Goal: Transaction & Acquisition: Purchase product/service

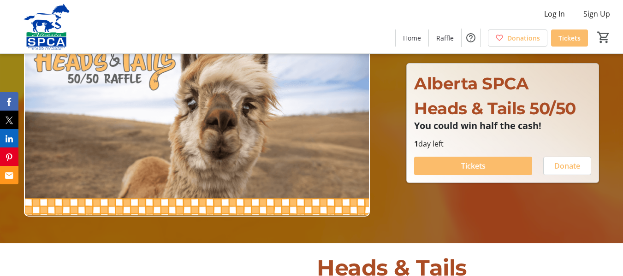
scroll to position [46, 0]
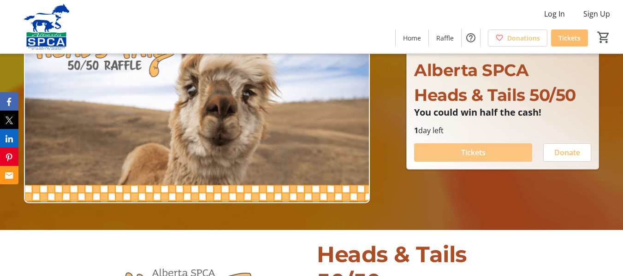
click at [481, 150] on span "Tickets" at bounding box center [473, 152] width 24 height 11
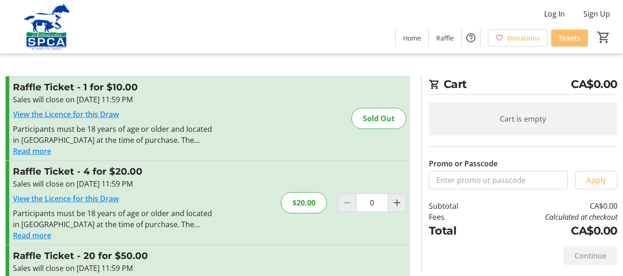
click at [42, 149] on button "Read more" at bounding box center [32, 151] width 38 height 11
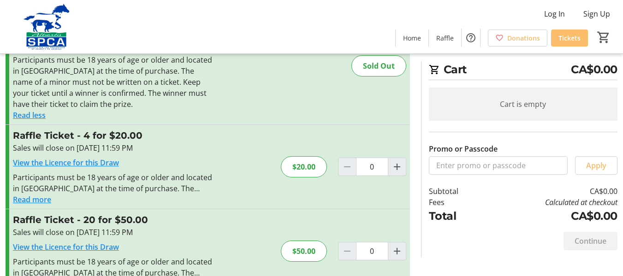
scroll to position [92, 0]
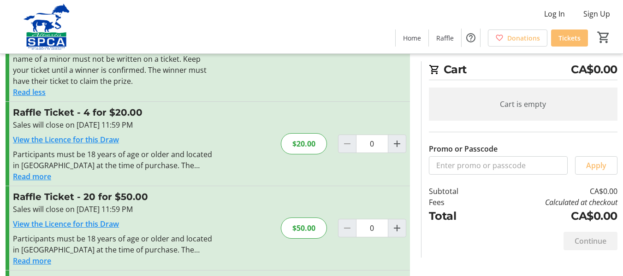
click at [33, 176] on button "Read more" at bounding box center [32, 176] width 38 height 11
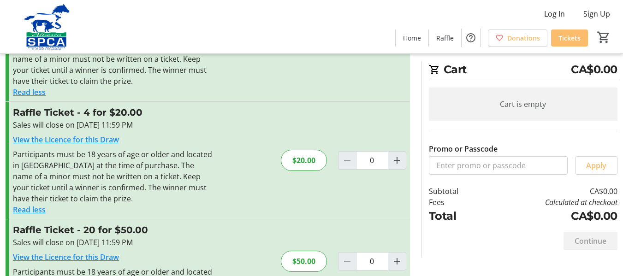
click at [70, 140] on link "View the Licence for this Draw" at bounding box center [66, 140] width 106 height 10
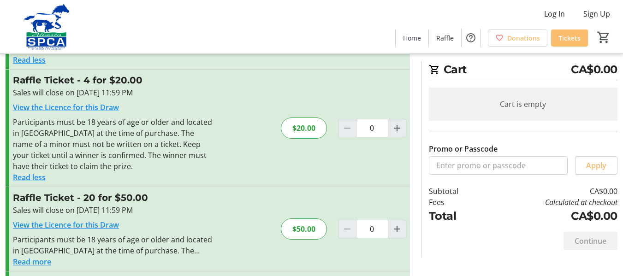
scroll to position [138, 0]
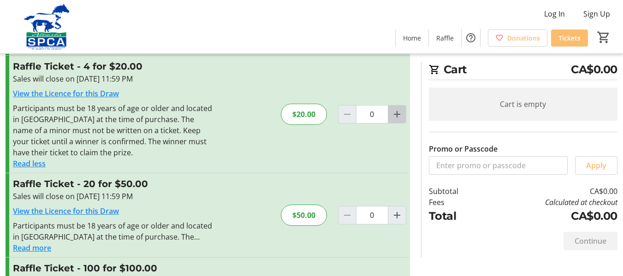
click at [398, 116] on mat-icon "Increment by one" at bounding box center [397, 114] width 11 height 11
type input "1"
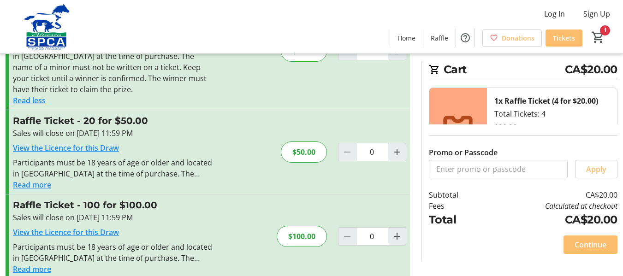
scroll to position [215, 0]
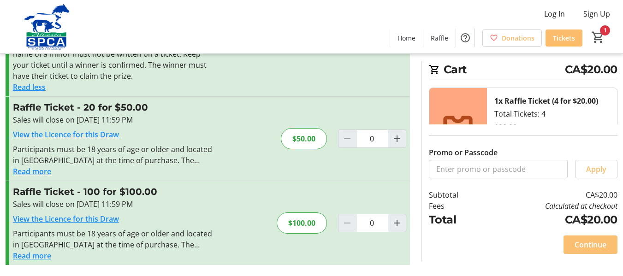
click at [590, 245] on span "Continue" at bounding box center [591, 244] width 32 height 11
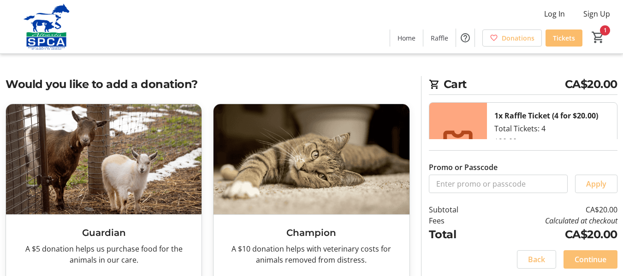
click at [590, 259] on span "Continue" at bounding box center [591, 259] width 32 height 11
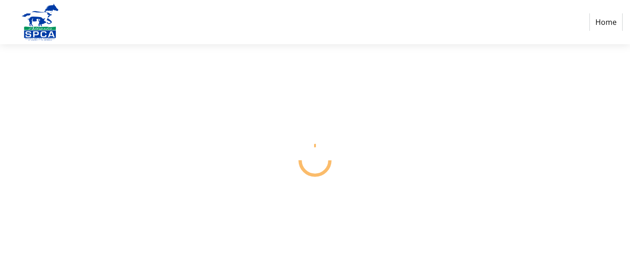
select select "CA"
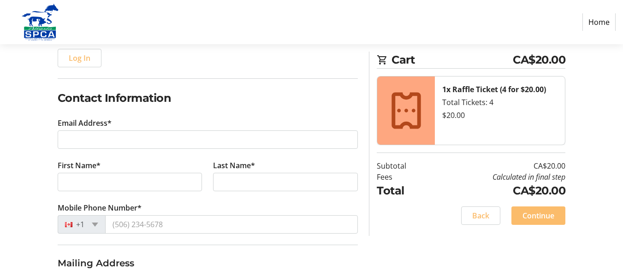
scroll to position [185, 0]
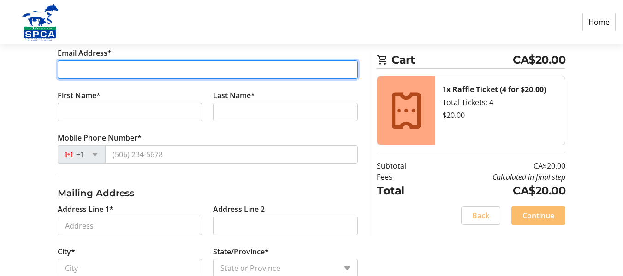
click at [162, 70] on input "Email Address*" at bounding box center [208, 69] width 301 height 18
type input "[EMAIL_ADDRESS][DOMAIN_NAME]"
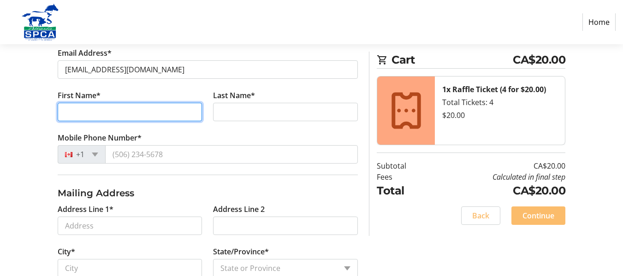
type input "[PERSON_NAME]"
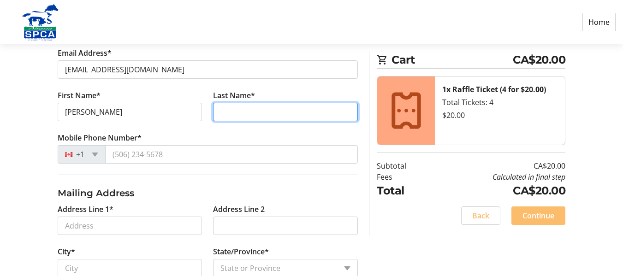
type input "Ebbesen"
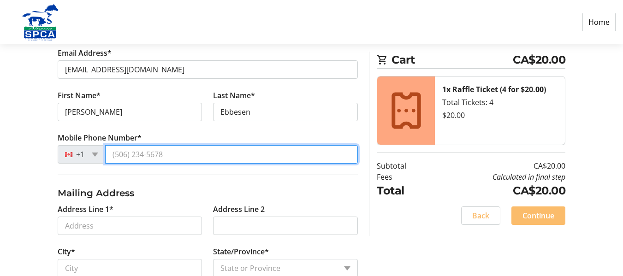
type input "[PHONE_NUMBER]"
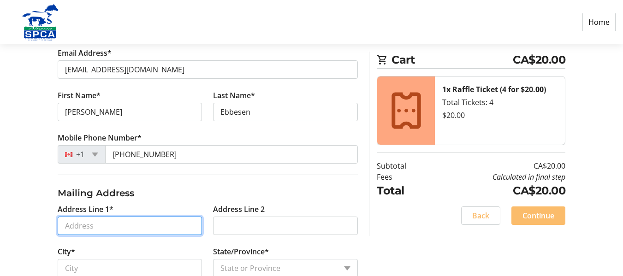
type input "[STREET_ADDRESS]"
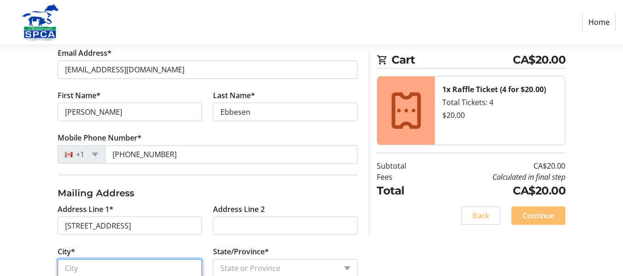
type input "[GEOGRAPHIC_DATA]"
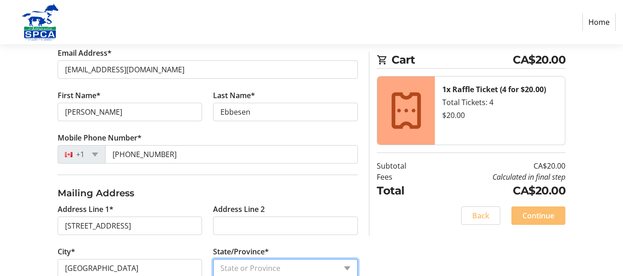
select select "AB"
type input "T4G 0L6"
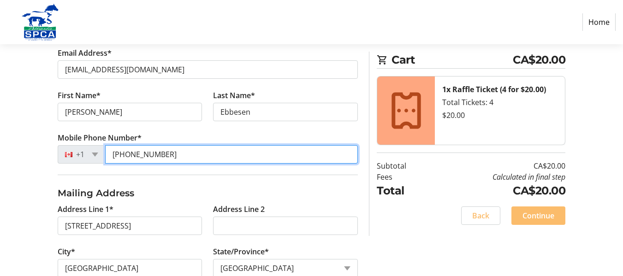
drag, startPoint x: 132, startPoint y: 153, endPoint x: 185, endPoint y: 149, distance: 52.7
click at [185, 149] on input "[PHONE_NUMBER]" at bounding box center [231, 154] width 253 height 18
type input "[PHONE_NUMBER]"
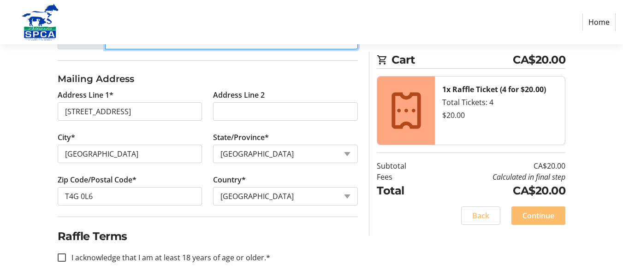
scroll to position [308, 0]
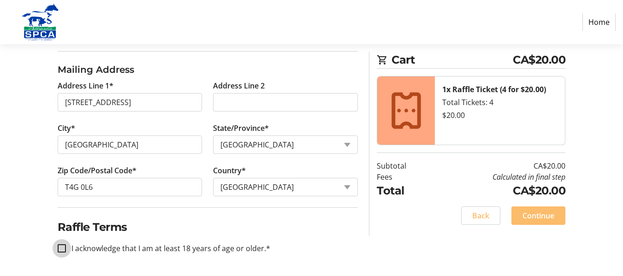
click at [65, 247] on input "I acknowledge that I am at least 18 years of age or older.*" at bounding box center [62, 248] width 8 height 8
checkbox input "true"
click at [526, 216] on span "Continue" at bounding box center [539, 215] width 32 height 11
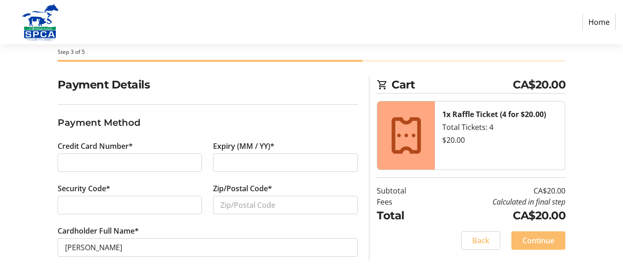
scroll to position [47, 0]
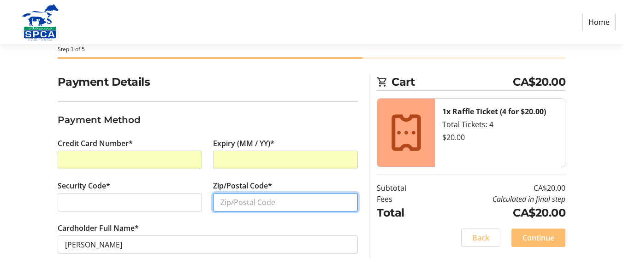
click at [231, 207] on input "Zip/Postal Code*" at bounding box center [285, 202] width 145 height 18
type input "T4G 0L6"
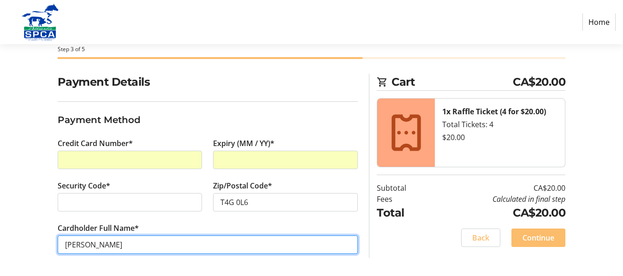
click at [173, 245] on input "[PERSON_NAME]" at bounding box center [208, 245] width 301 height 18
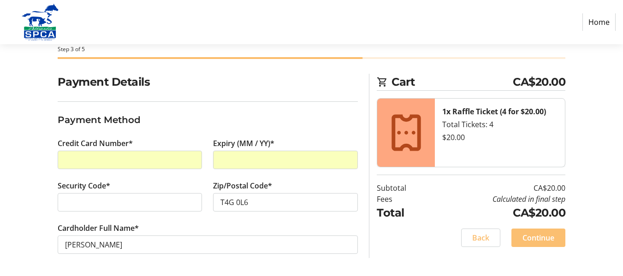
click at [543, 241] on span "Continue" at bounding box center [539, 237] width 32 height 11
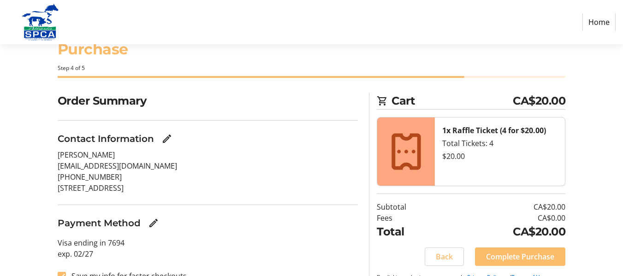
scroll to position [53, 0]
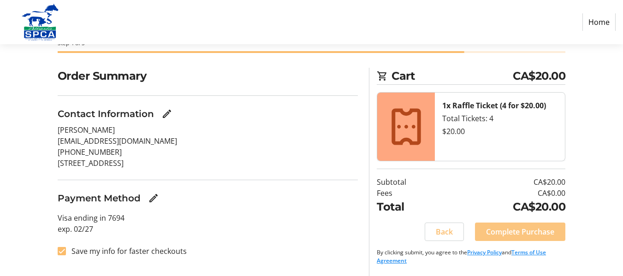
click at [515, 230] on span "Complete Purchase" at bounding box center [520, 231] width 68 height 11
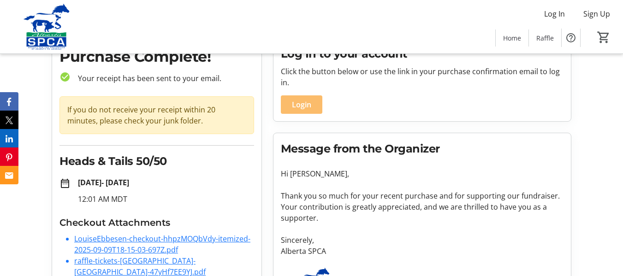
scroll to position [92, 0]
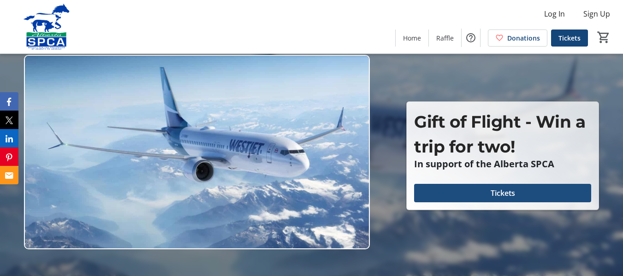
click at [509, 191] on span "Tickets" at bounding box center [503, 193] width 24 height 11
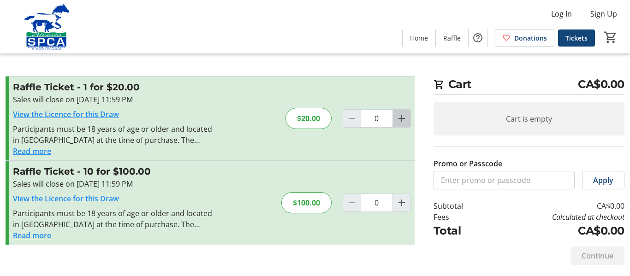
click at [403, 119] on mat-icon "Increment by one" at bounding box center [401, 118] width 11 height 11
type input "1"
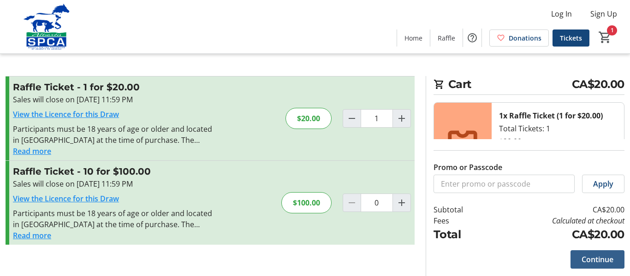
click at [591, 254] on span at bounding box center [598, 260] width 54 height 22
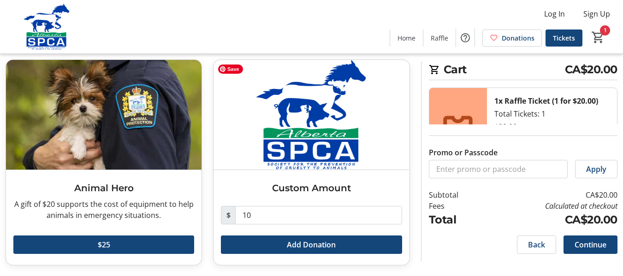
scroll to position [259, 0]
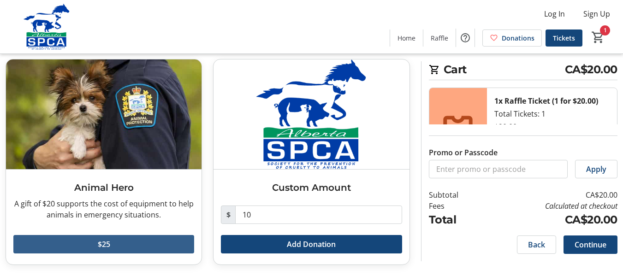
click at [104, 242] on span "$25" at bounding box center [104, 244] width 12 height 11
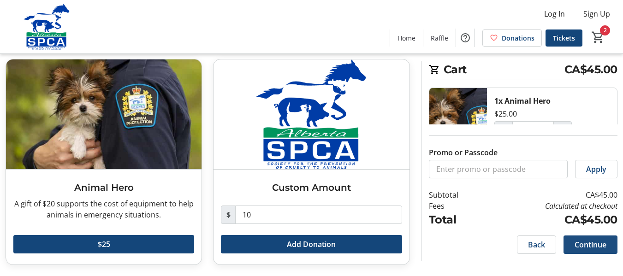
click at [592, 243] on span "Continue" at bounding box center [591, 244] width 32 height 11
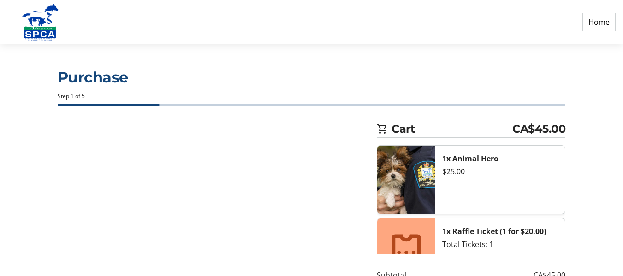
select select "CA"
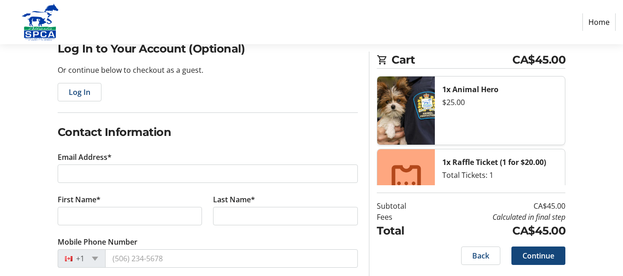
scroll to position [92, 0]
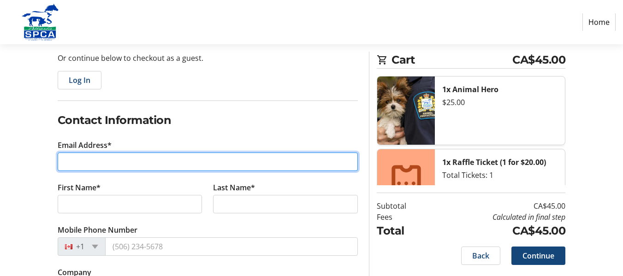
click at [191, 164] on input "Email Address*" at bounding box center [208, 162] width 301 height 18
type input "[EMAIL_ADDRESS][DOMAIN_NAME]"
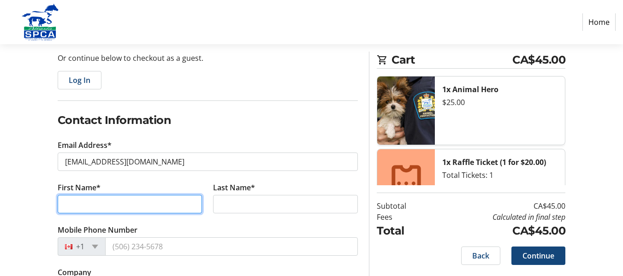
type input "[PERSON_NAME]"
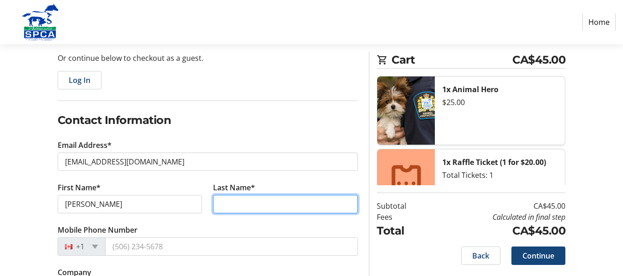
type input "Ebbesen"
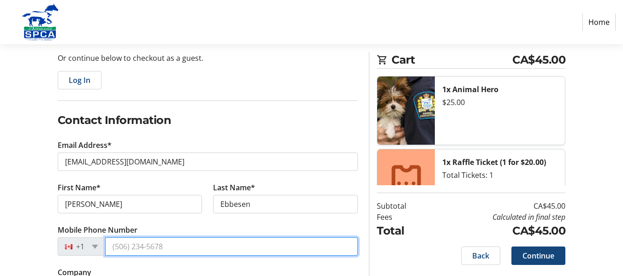
type input "[PHONE_NUMBER]"
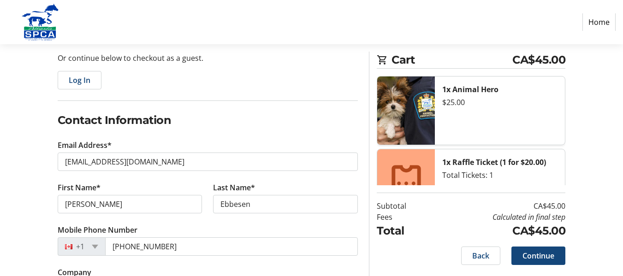
type input "[STREET_ADDRESS]"
type input "[GEOGRAPHIC_DATA]"
select select "AB"
type input "T4G 0L6"
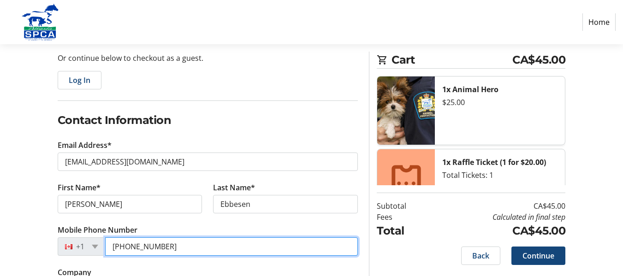
click at [146, 247] on input "[PHONE_NUMBER]" at bounding box center [231, 247] width 253 height 18
drag, startPoint x: 131, startPoint y: 246, endPoint x: 178, endPoint y: 237, distance: 47.5
click at [176, 244] on input "[PHONE_NUMBER]" at bounding box center [231, 247] width 253 height 18
type input "[PHONE_NUMBER]"
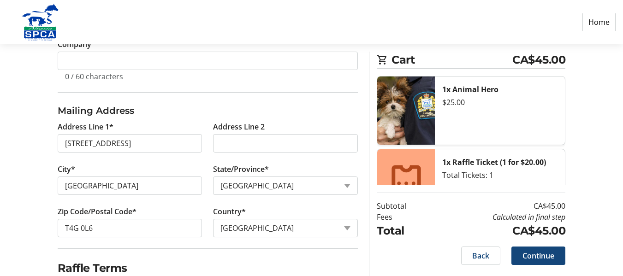
scroll to position [362, 0]
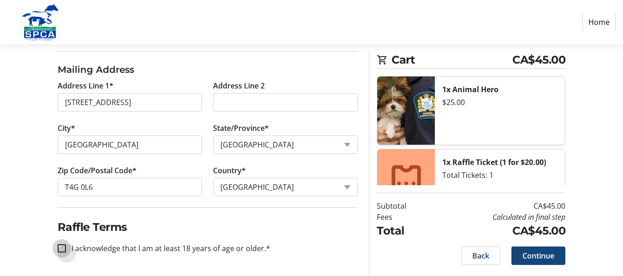
click at [60, 248] on input "I acknowledge that I am at least 18 years of age or older.*" at bounding box center [62, 248] width 8 height 8
checkbox input "true"
click at [530, 256] on span "Continue" at bounding box center [539, 255] width 32 height 11
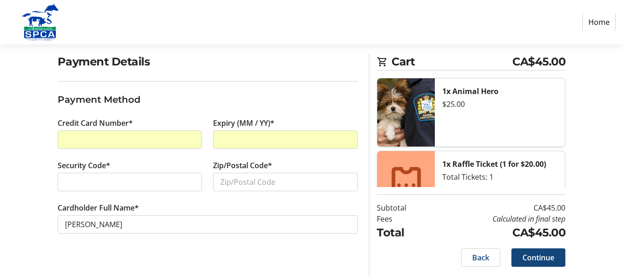
scroll to position [69, 0]
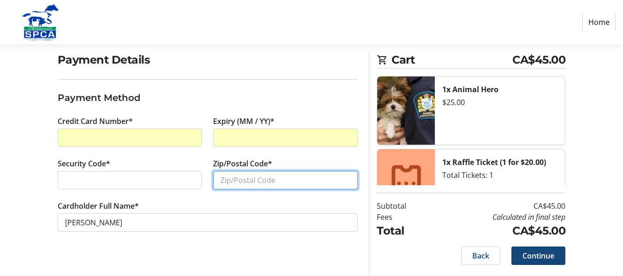
click at [220, 179] on input "Zip/Postal Code*" at bounding box center [285, 180] width 145 height 18
type input "T4G 0L6"
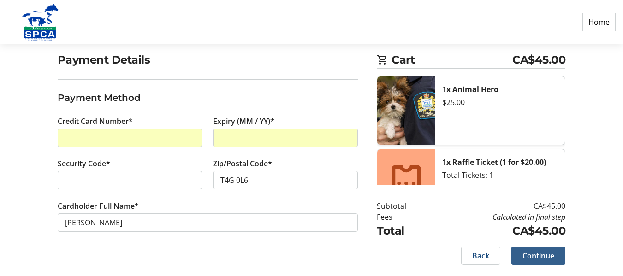
click at [544, 260] on span "Continue" at bounding box center [539, 255] width 32 height 11
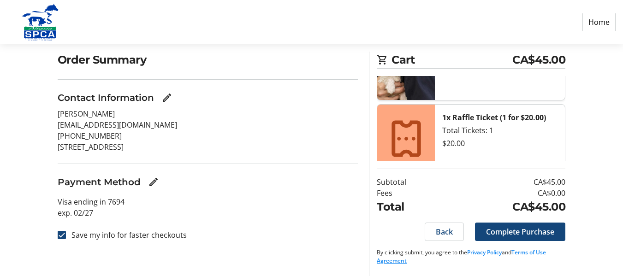
scroll to position [57, 0]
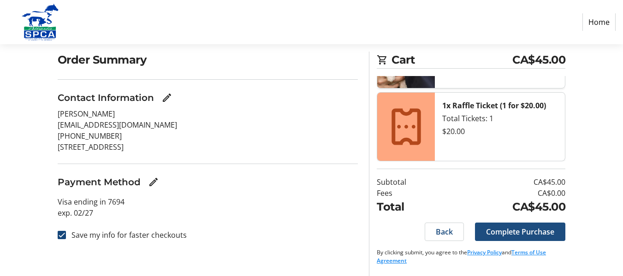
click at [524, 233] on span "Complete Purchase" at bounding box center [520, 231] width 68 height 11
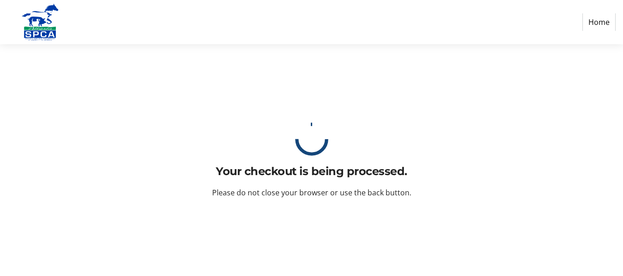
scroll to position [0, 0]
